Goal: Transaction & Acquisition: Purchase product/service

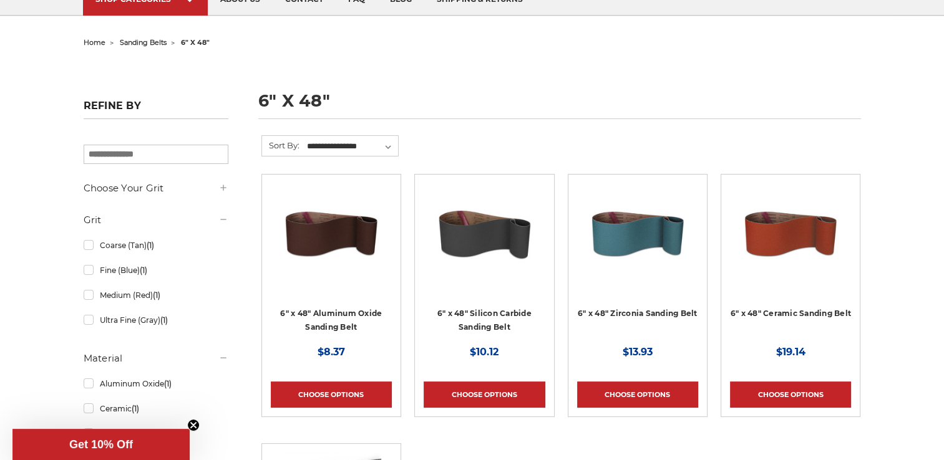
scroll to position [125, 0]
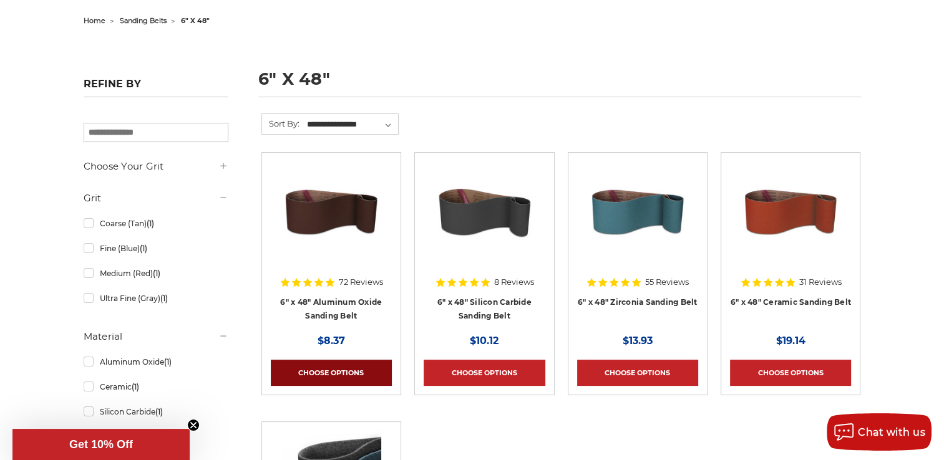
click at [330, 371] on link "Choose Options" at bounding box center [331, 373] width 121 height 26
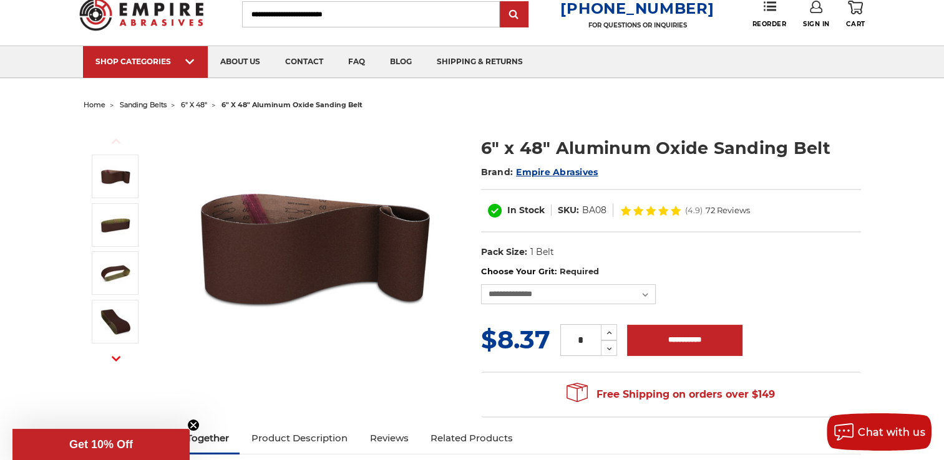
scroll to position [62, 0]
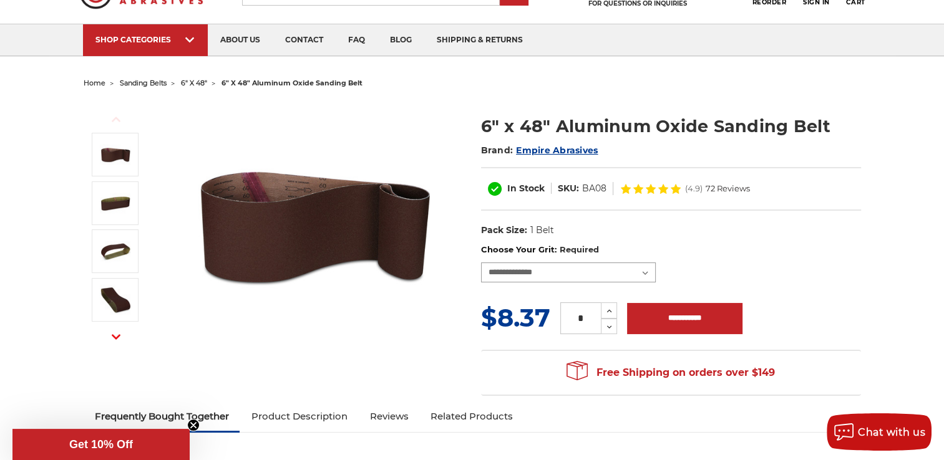
click at [645, 274] on select "**********" at bounding box center [568, 273] width 175 height 20
